Goal: Task Accomplishment & Management: Manage account settings

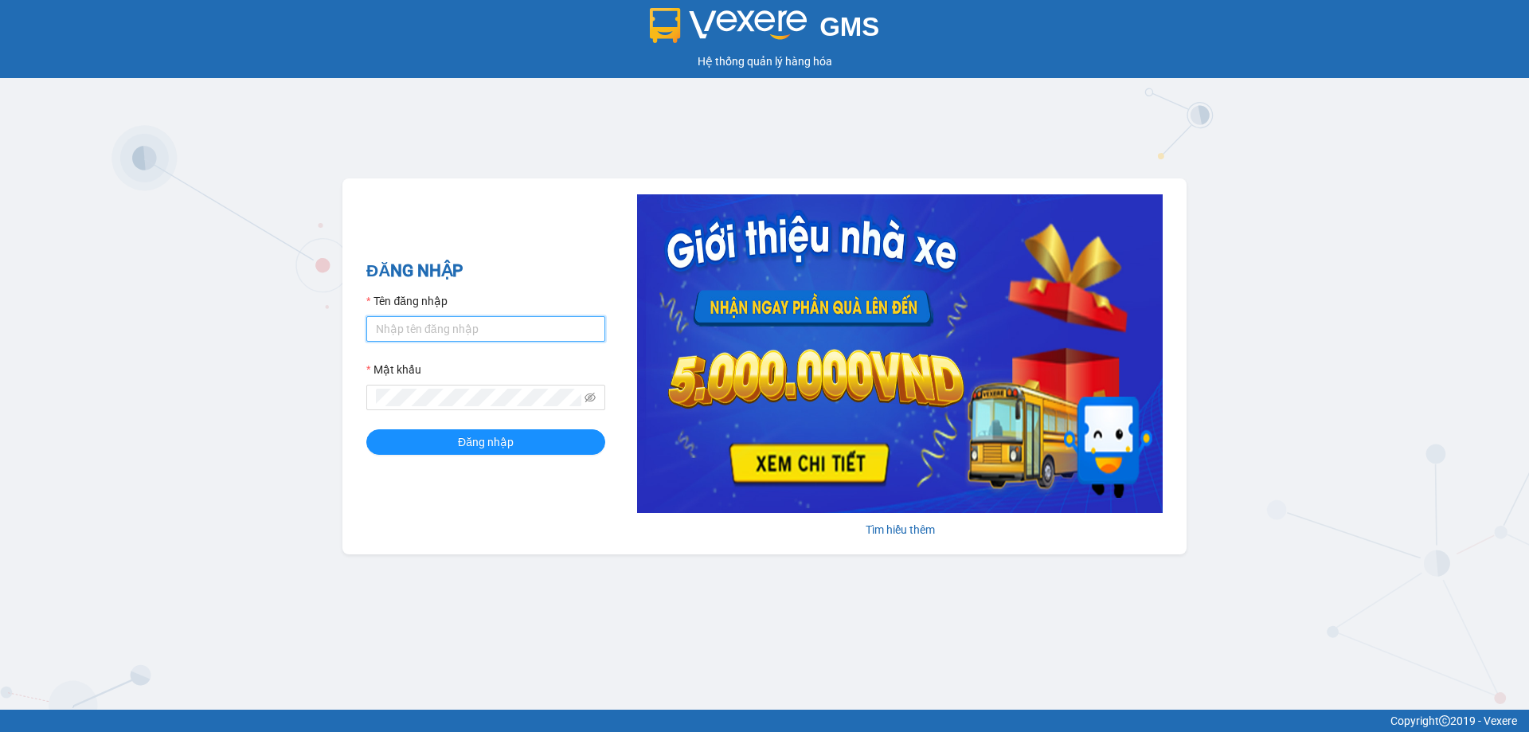
click at [413, 334] on input "Tên đăng nhập" at bounding box center [485, 328] width 239 height 25
type input "kimngan.binhtam"
click at [490, 448] on span "Đăng nhập" at bounding box center [486, 442] width 56 height 18
